Goal: Transaction & Acquisition: Purchase product/service

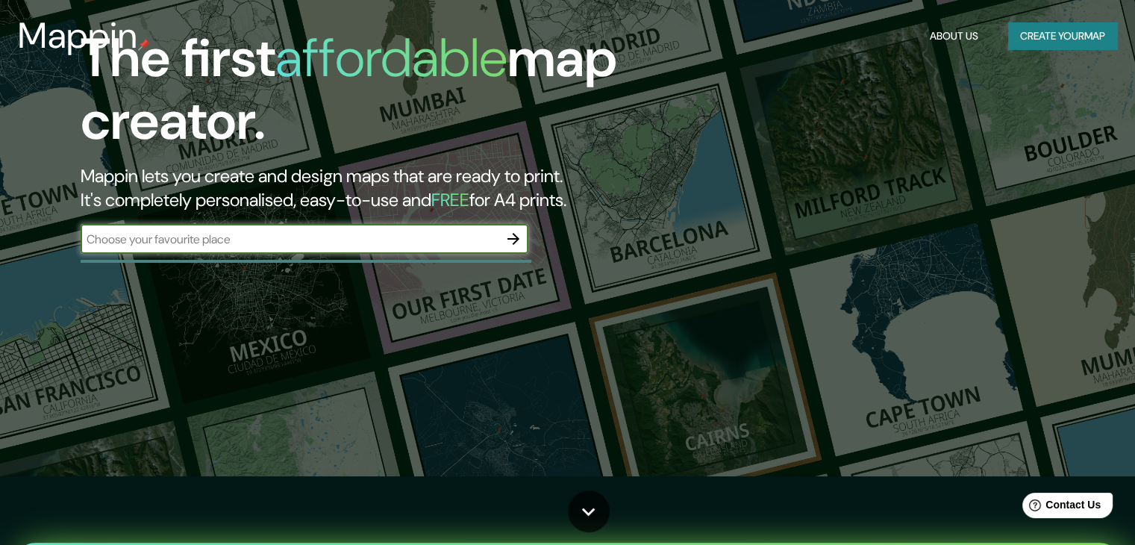
scroll to position [75, 0]
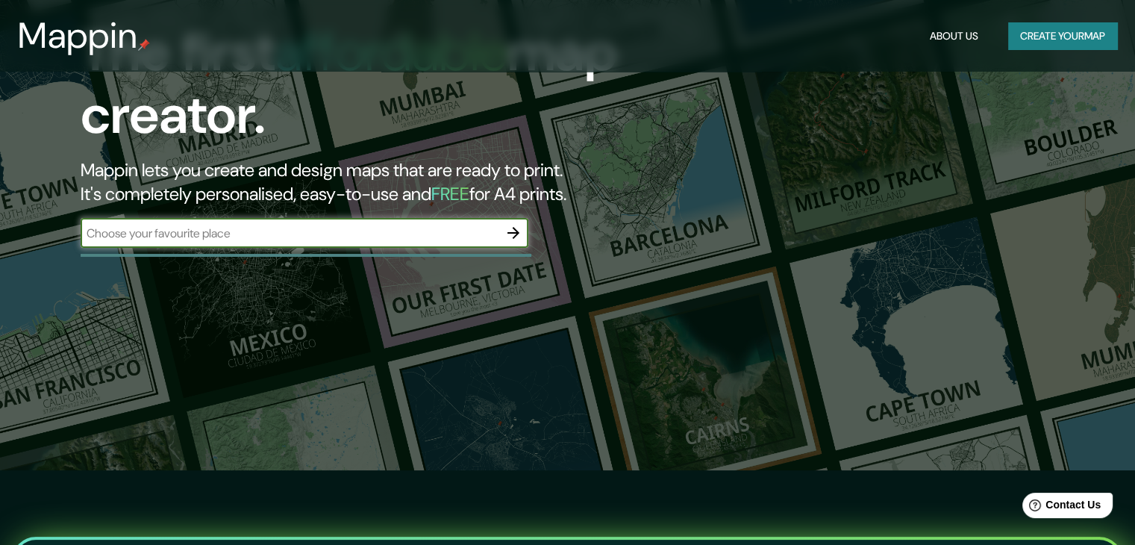
click at [427, 231] on input "text" at bounding box center [290, 233] width 418 height 17
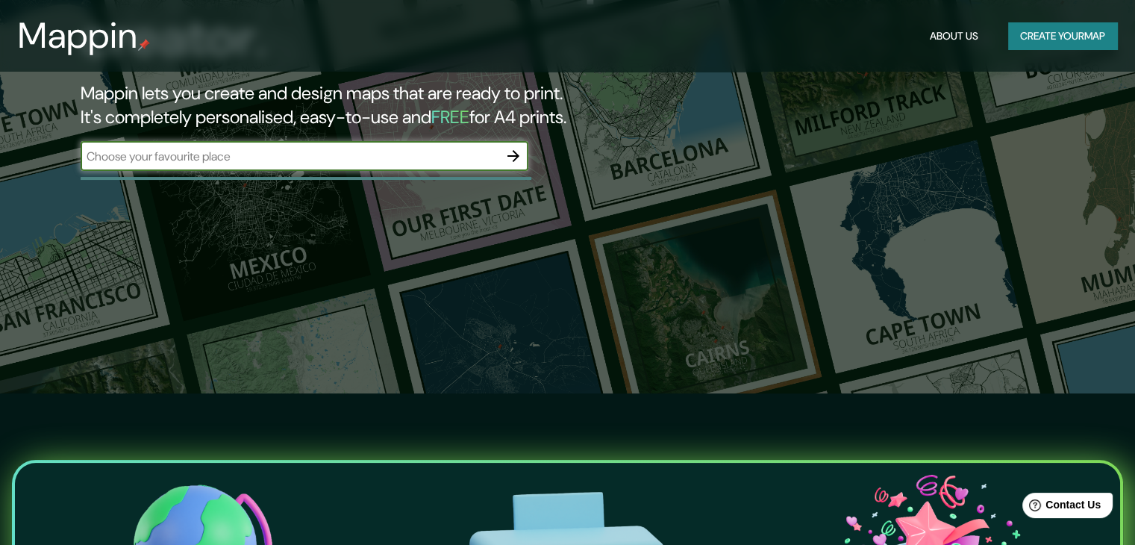
scroll to position [149, 0]
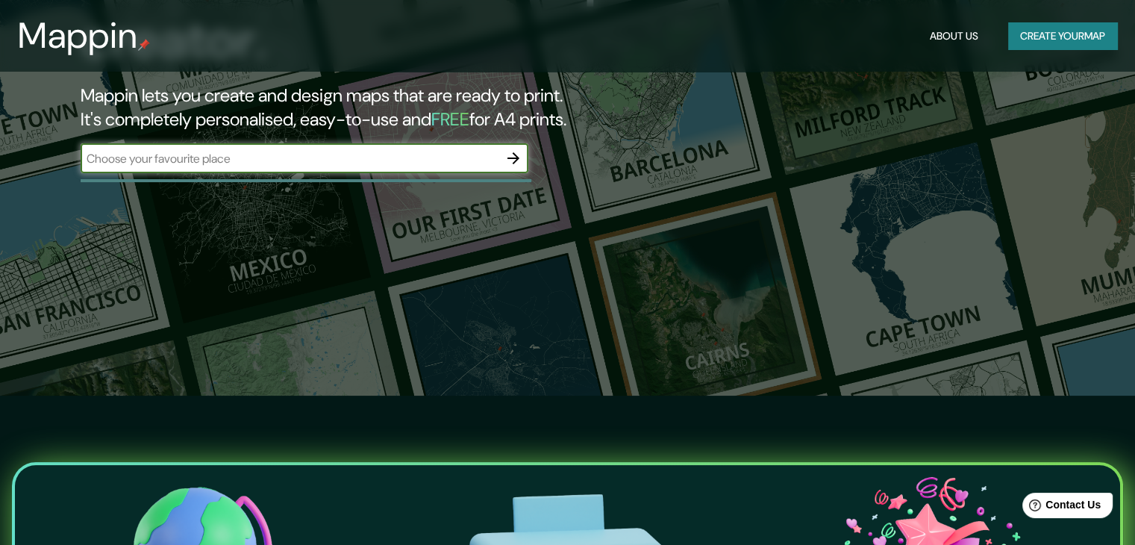
click at [513, 156] on icon "button" at bounding box center [513, 158] width 18 height 18
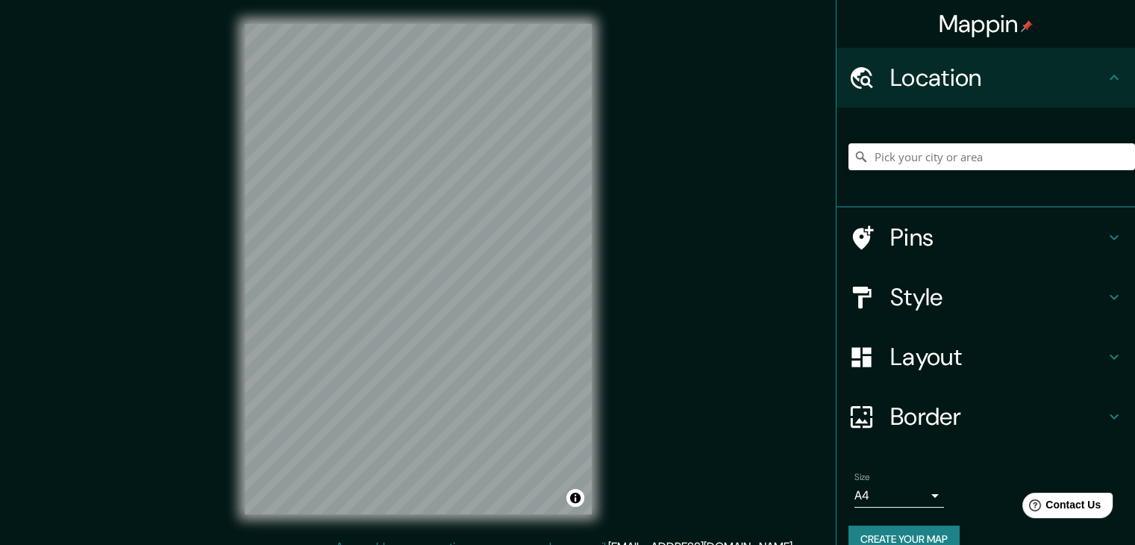
click at [1105, 288] on icon at bounding box center [1114, 297] width 18 height 18
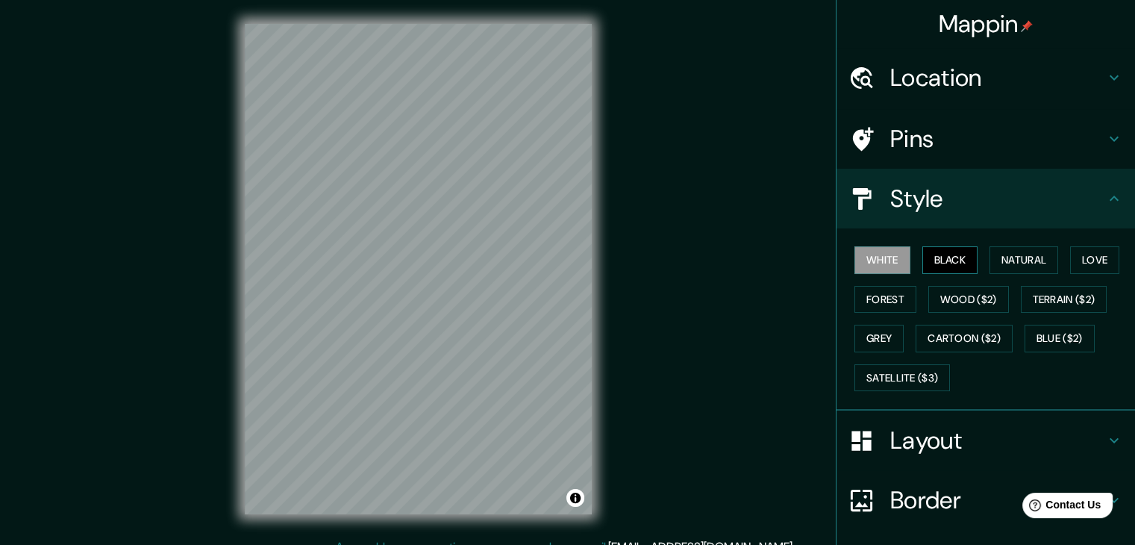
click at [946, 256] on button "Black" at bounding box center [950, 260] width 56 height 28
click at [1001, 261] on button "Natural" at bounding box center [1024, 260] width 69 height 28
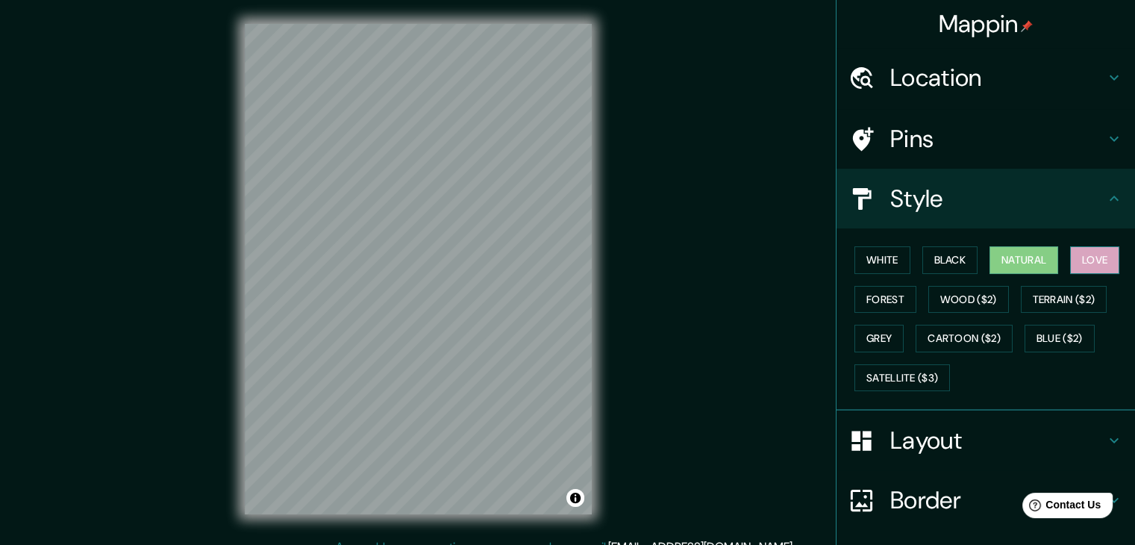
click at [1089, 256] on button "Love" at bounding box center [1094, 260] width 49 height 28
click at [877, 302] on button "Forest" at bounding box center [885, 300] width 62 height 28
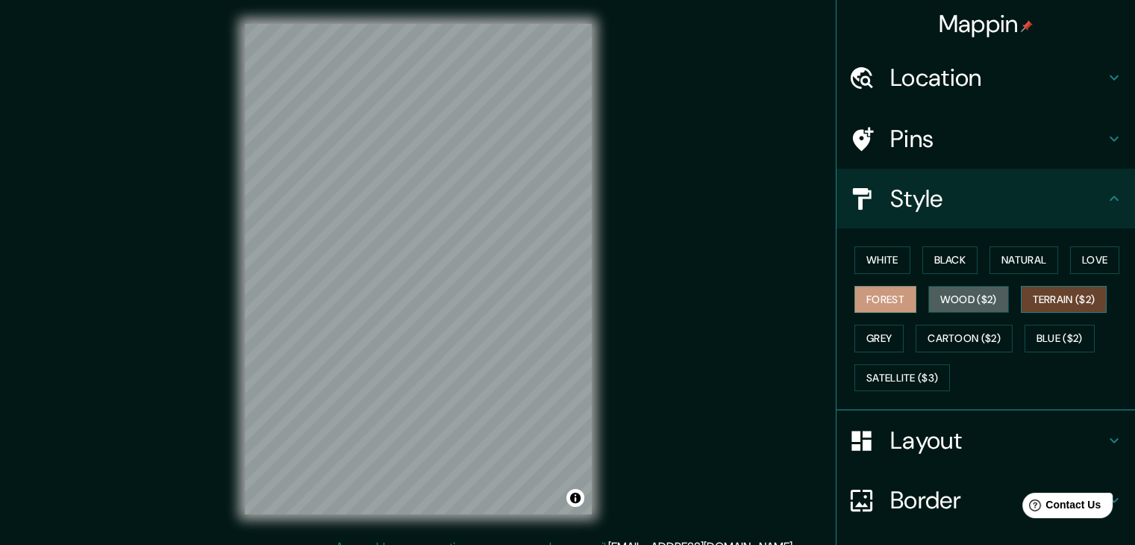
drag, startPoint x: 949, startPoint y: 298, endPoint x: 1012, endPoint y: 300, distance: 62.7
click at [951, 298] on button "Wood ($2)" at bounding box center [968, 300] width 81 height 28
click at [1048, 299] on button "Terrain ($2)" at bounding box center [1064, 300] width 87 height 28
click at [871, 332] on button "Grey" at bounding box center [878, 339] width 49 height 28
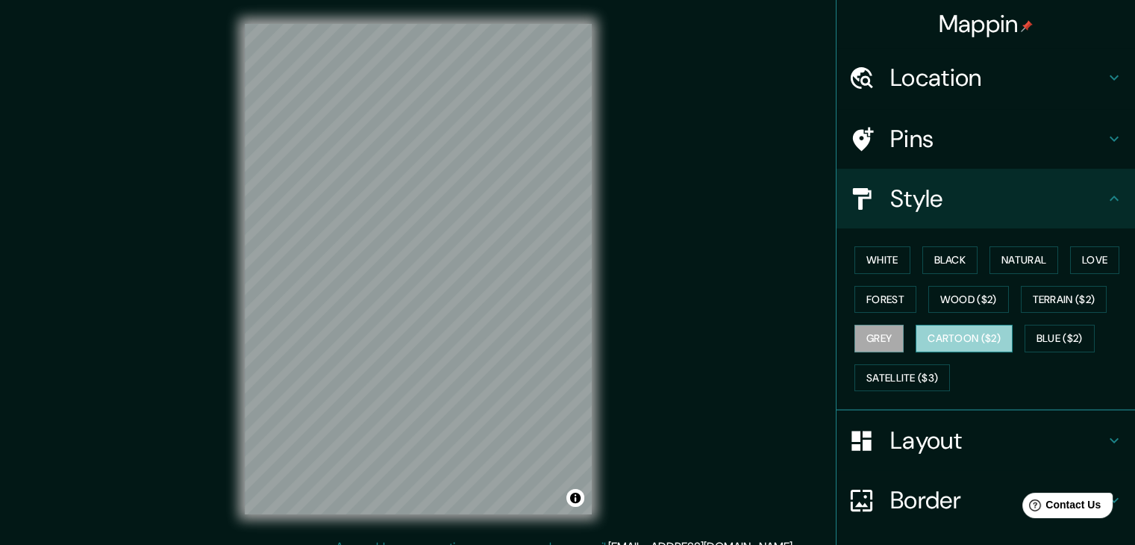
click at [965, 337] on button "Cartoon ($2)" at bounding box center [964, 339] width 97 height 28
click at [1084, 332] on button "Blue ($2)" at bounding box center [1060, 339] width 70 height 28
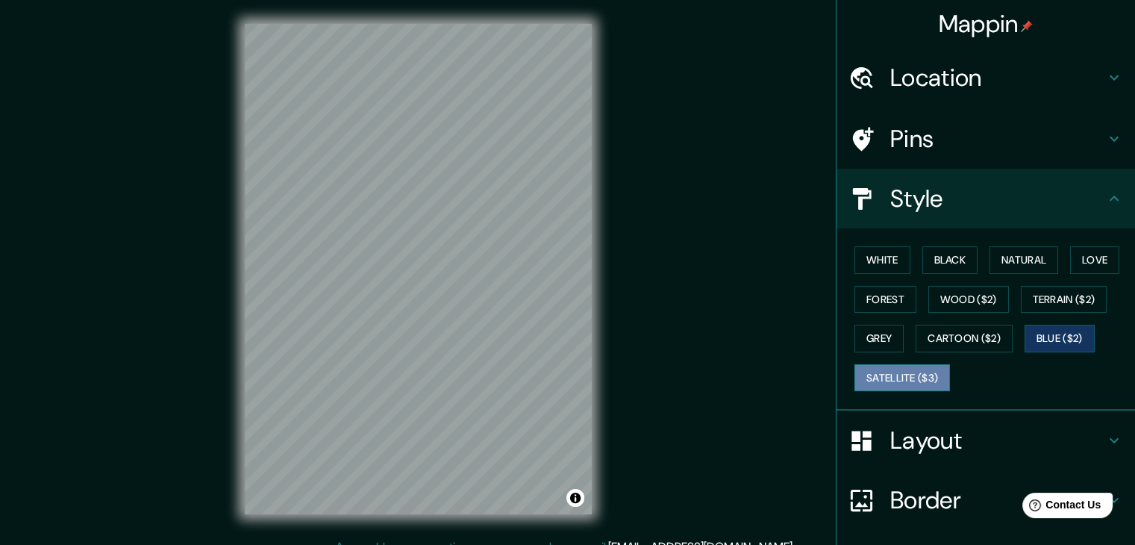
click at [887, 381] on button "Satellite ($3)" at bounding box center [902, 378] width 96 height 28
